Goal: Navigation & Orientation: Go to known website

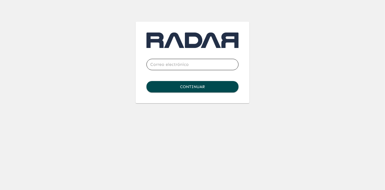
click at [178, 69] on input "email" at bounding box center [192, 64] width 92 height 15
type input "[PERSON_NAME][EMAIL_ADDRESS][PERSON_NAME][DOMAIN_NAME]"
click at [192, 86] on button "Continuar" at bounding box center [192, 86] width 92 height 11
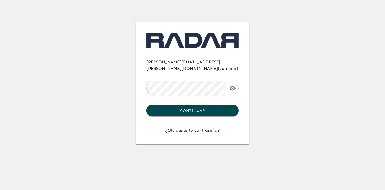
click at [48, 109] on div "[PERSON_NAME][EMAIL_ADDRESS][PERSON_NAME][DOMAIN_NAME] ( cambiar ) ​ Continuar …" at bounding box center [193, 72] width 312 height 144
click at [47, 95] on div "[PERSON_NAME][EMAIL_ADDRESS][PERSON_NAME][DOMAIN_NAME] ( cambiar ) ​ Continuar …" at bounding box center [193, 72] width 312 height 144
click at [202, 106] on button "Continuar" at bounding box center [192, 110] width 92 height 11
